Goal: Find specific page/section: Find specific page/section

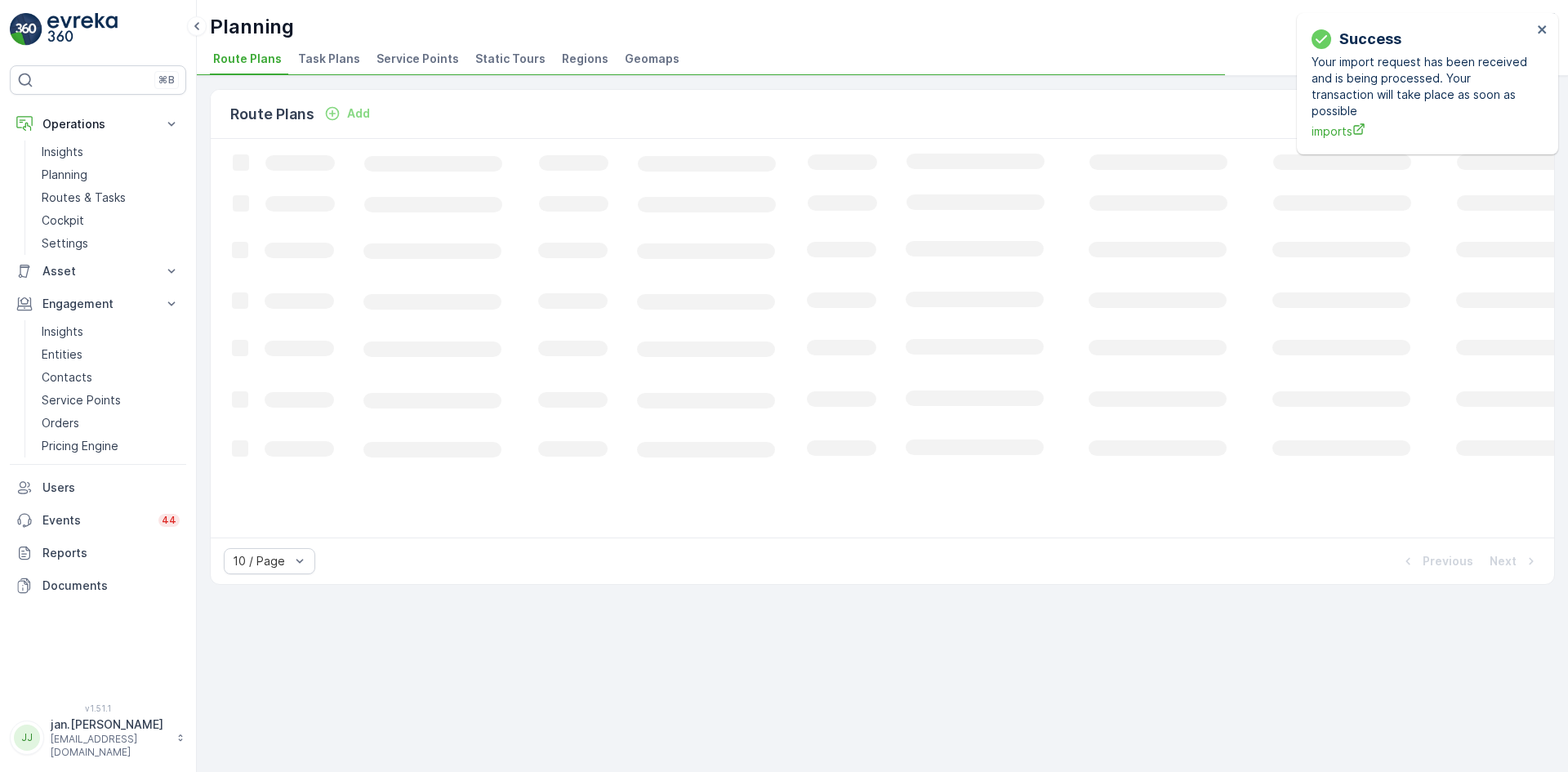
click at [412, 54] on span "Service Points" at bounding box center [418, 59] width 83 height 16
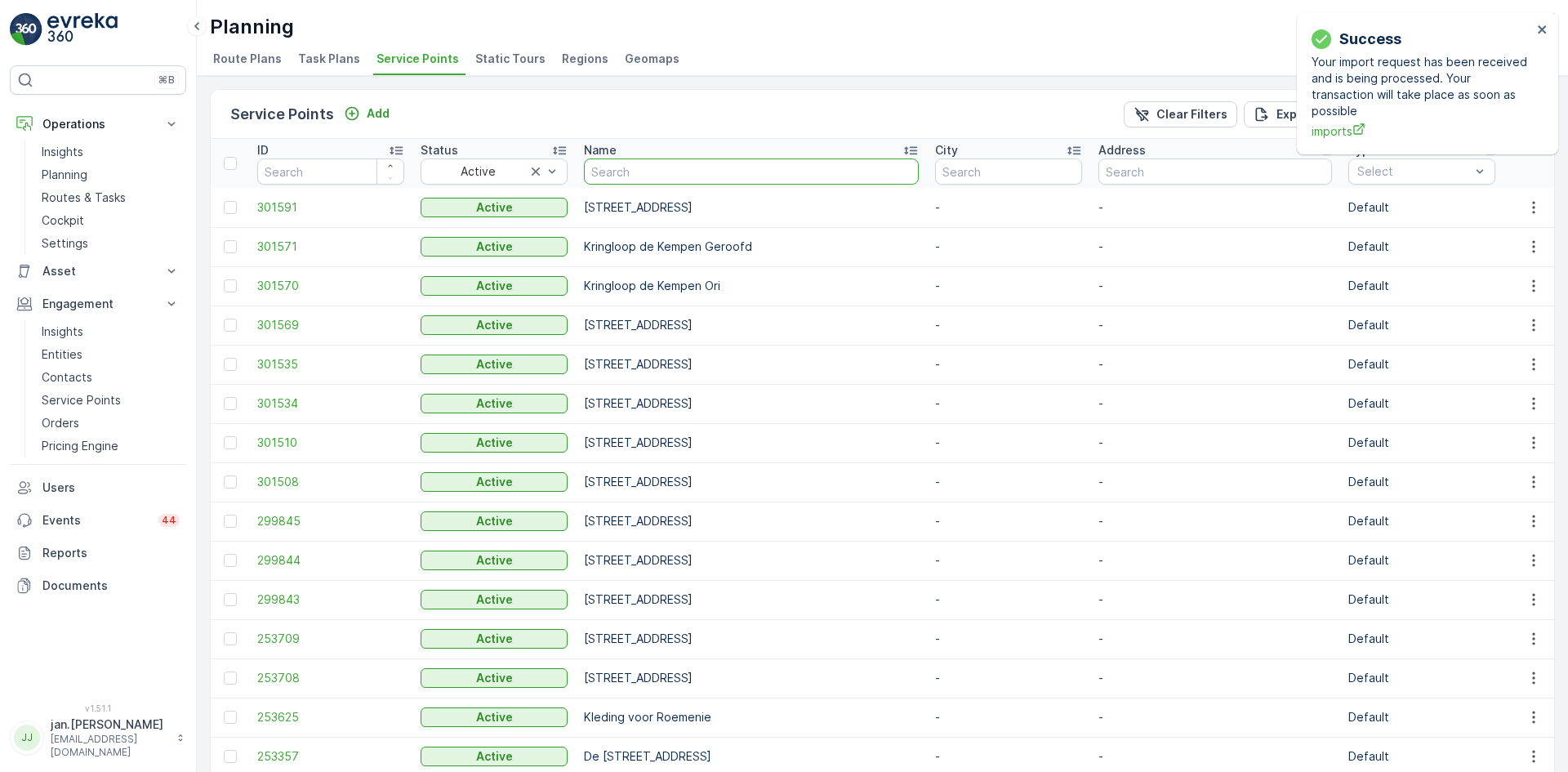
click at [658, 169] on input "text" at bounding box center [751, 172] width 335 height 26
type input "talism"
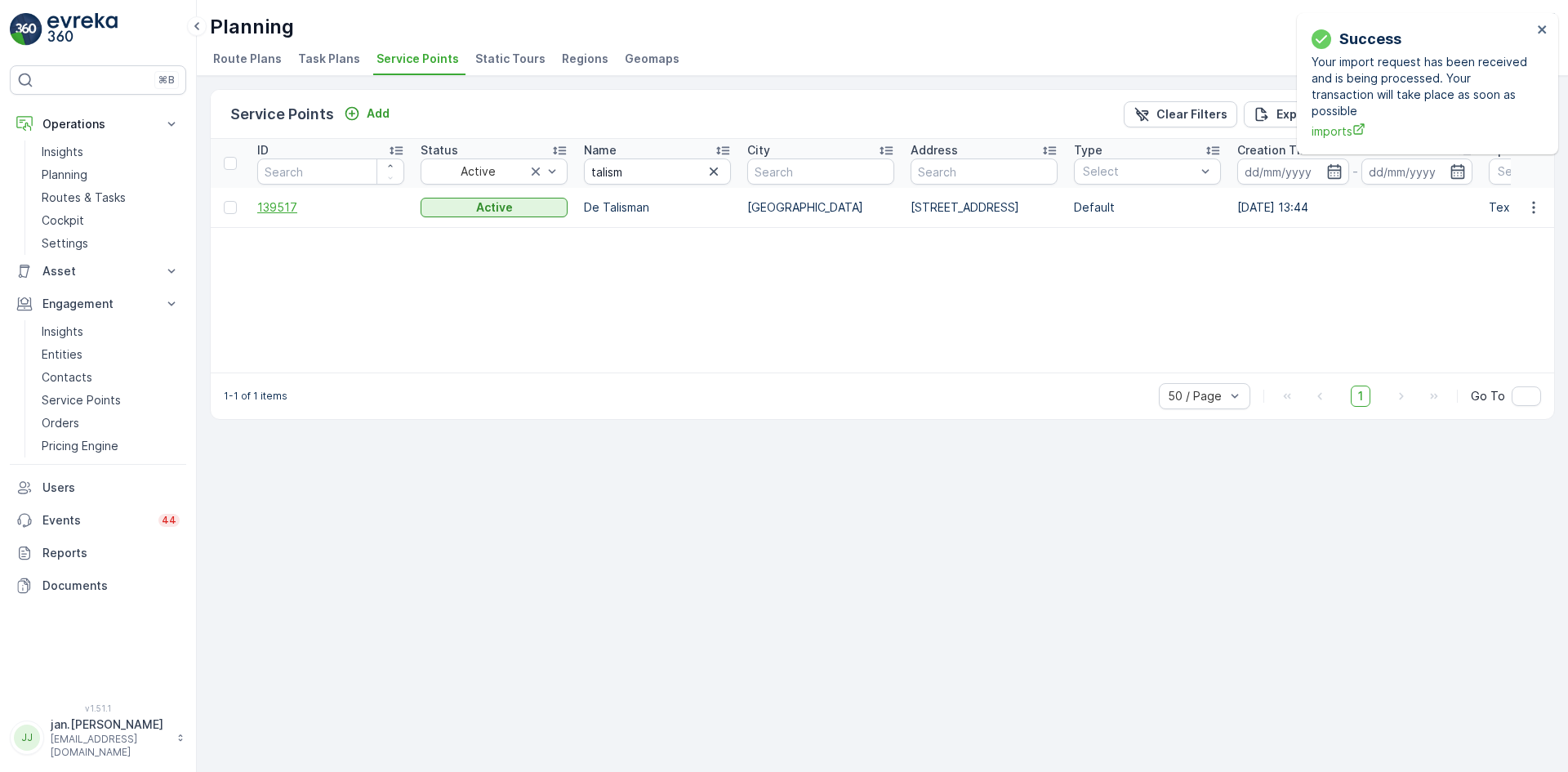
click at [281, 202] on span "139517" at bounding box center [330, 208] width 147 height 16
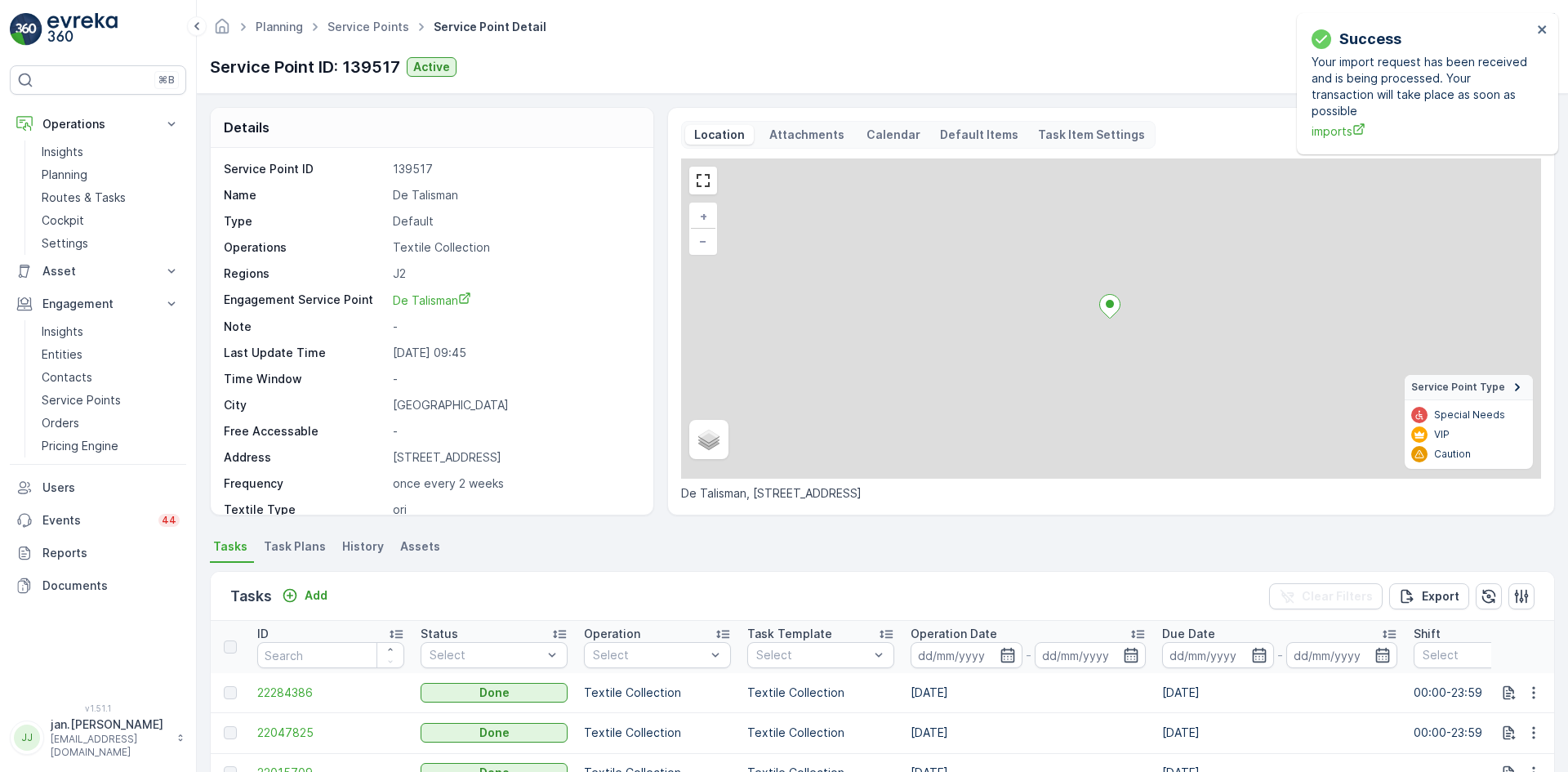
scroll to position [82, 0]
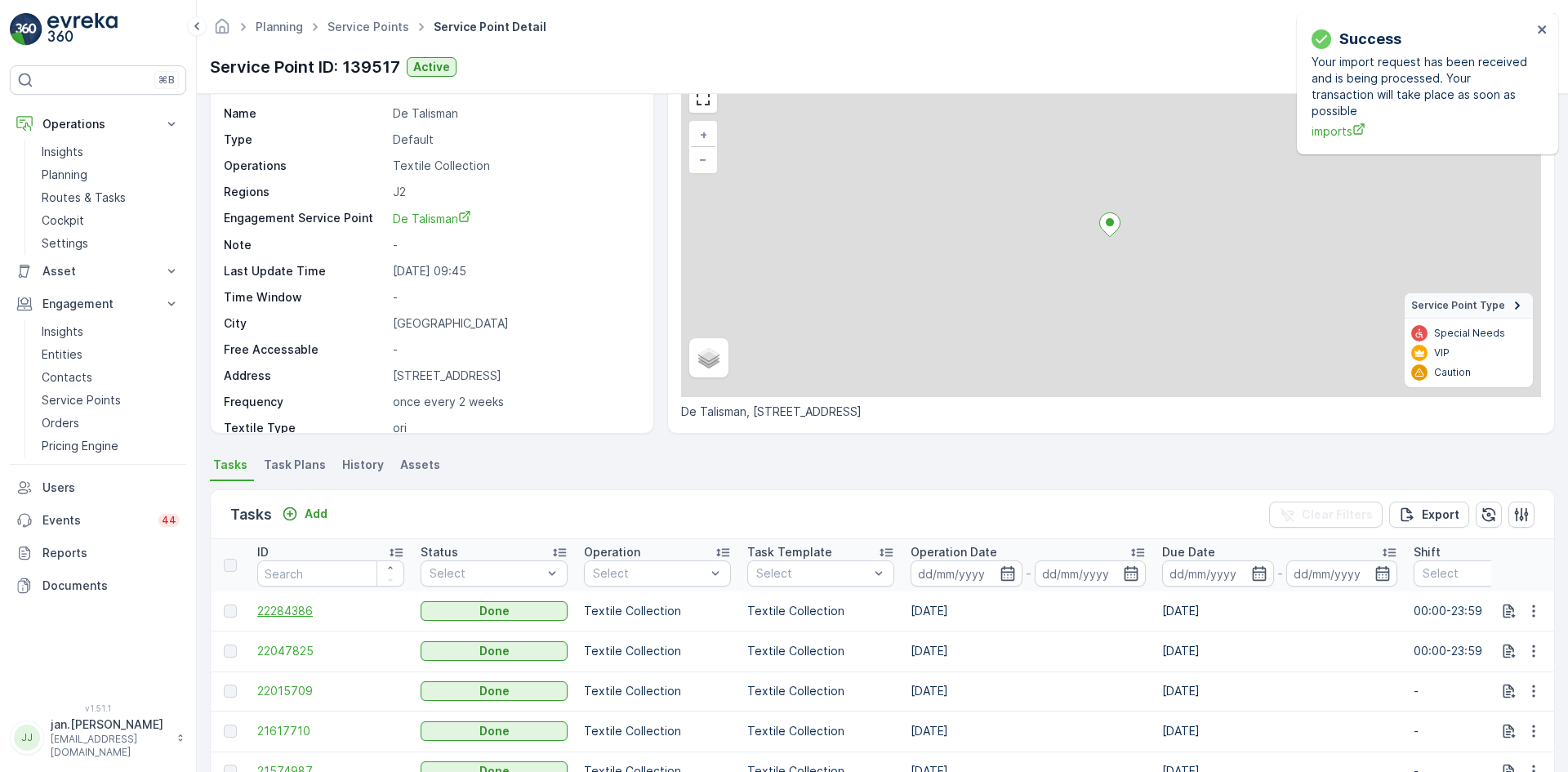
click at [277, 604] on span "22284386" at bounding box center [330, 611] width 147 height 16
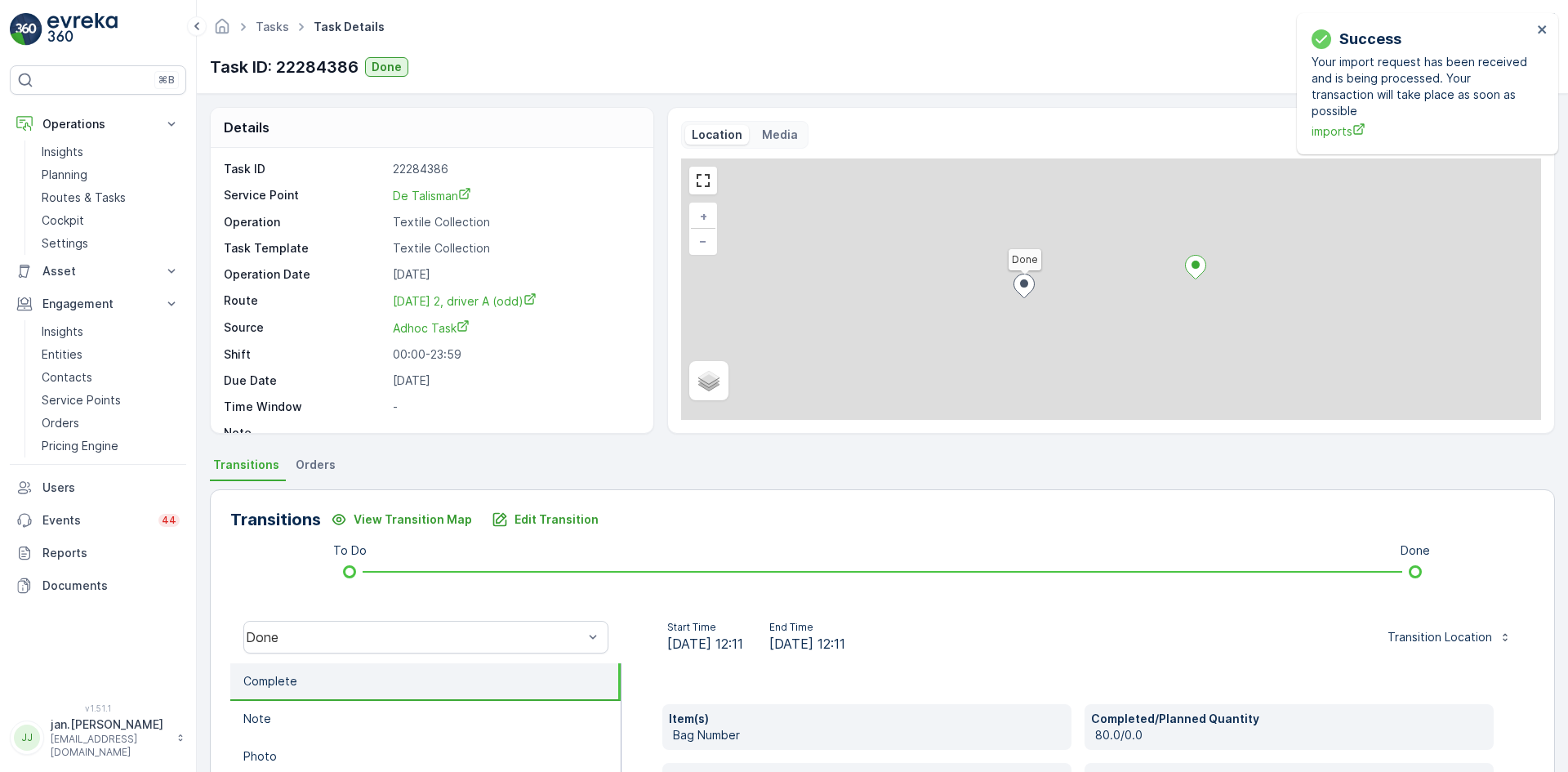
scroll to position [82, 0]
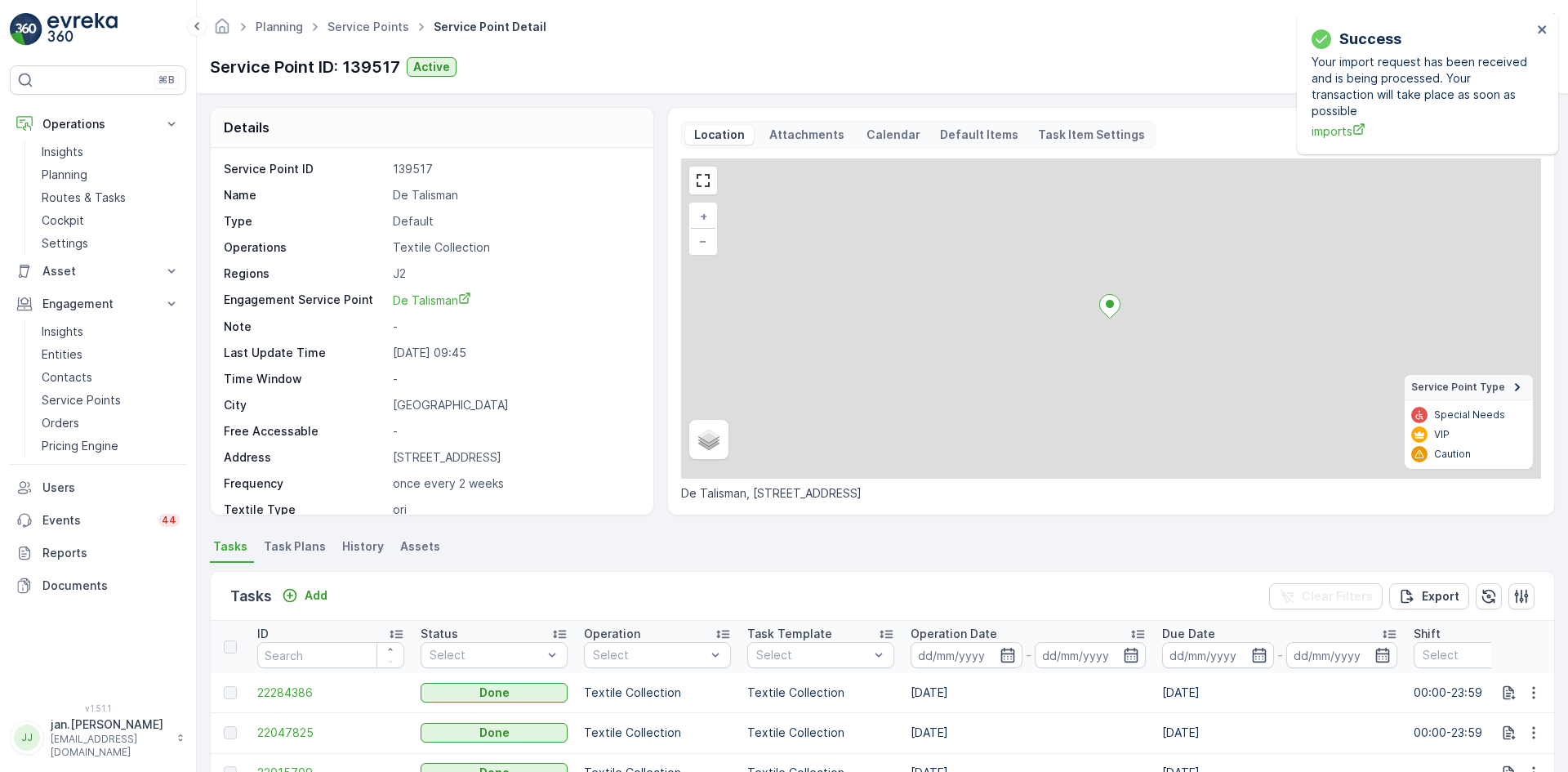
click at [301, 728] on span "22047825" at bounding box center [330, 733] width 147 height 16
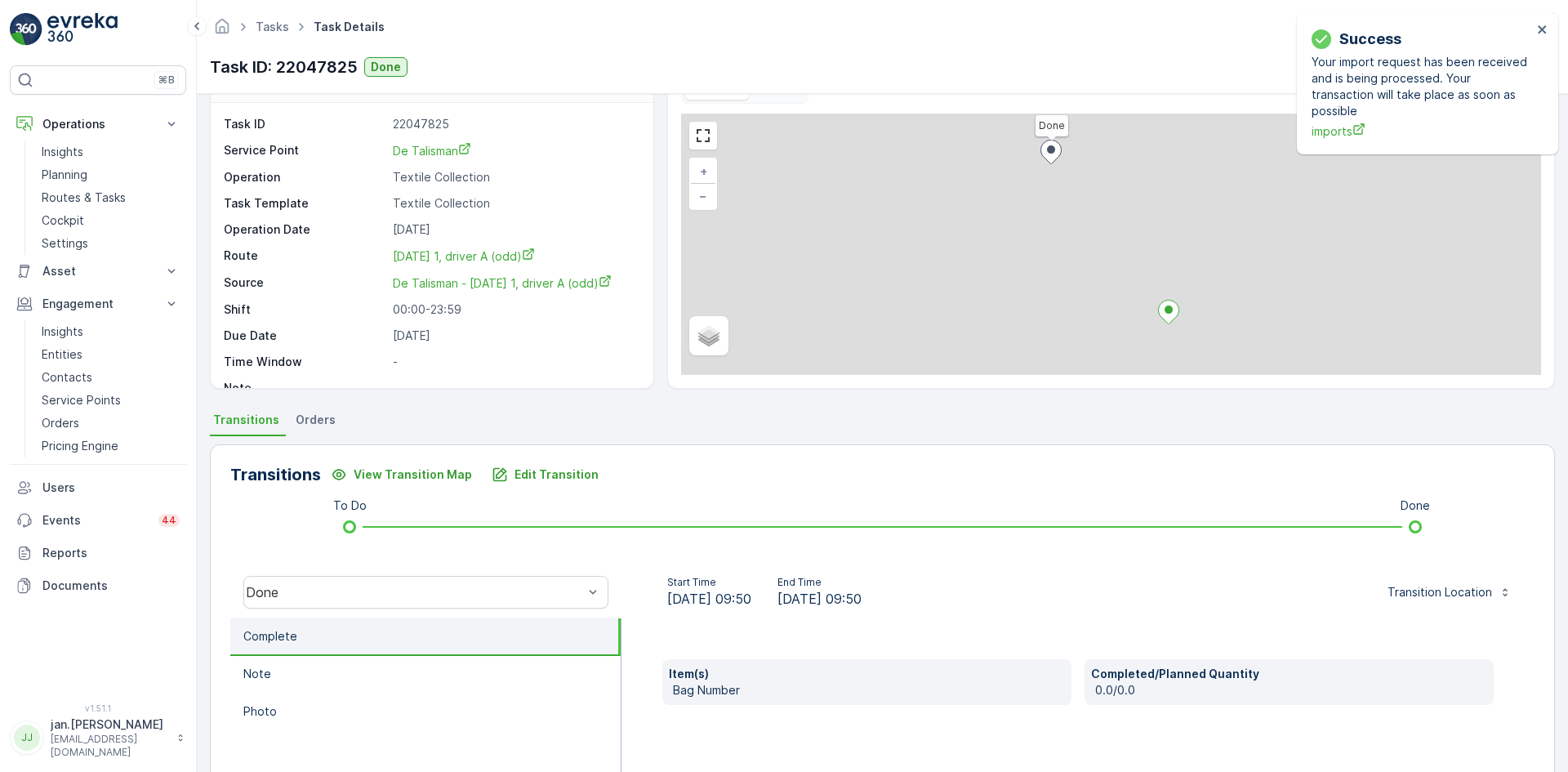
scroll to position [82, 0]
